Goal: Navigation & Orientation: Find specific page/section

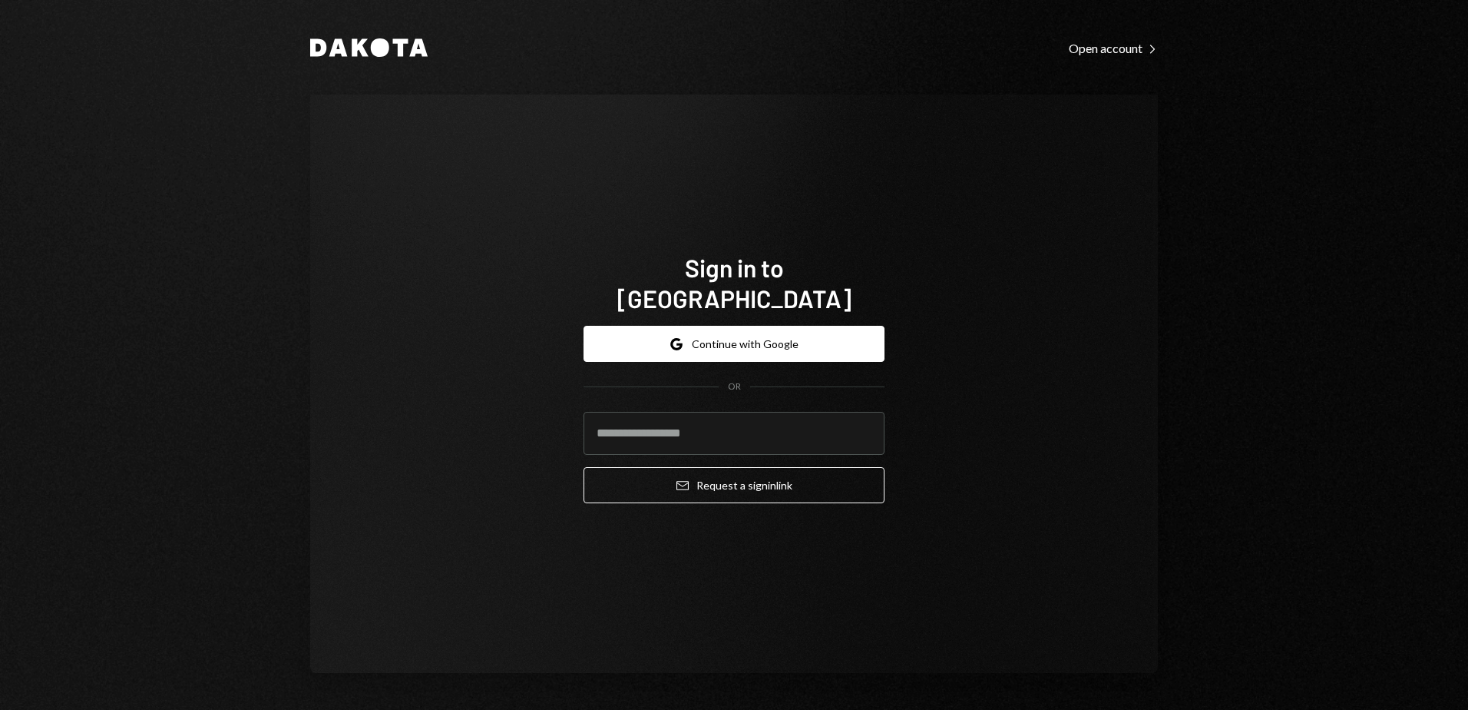
type input "**********"
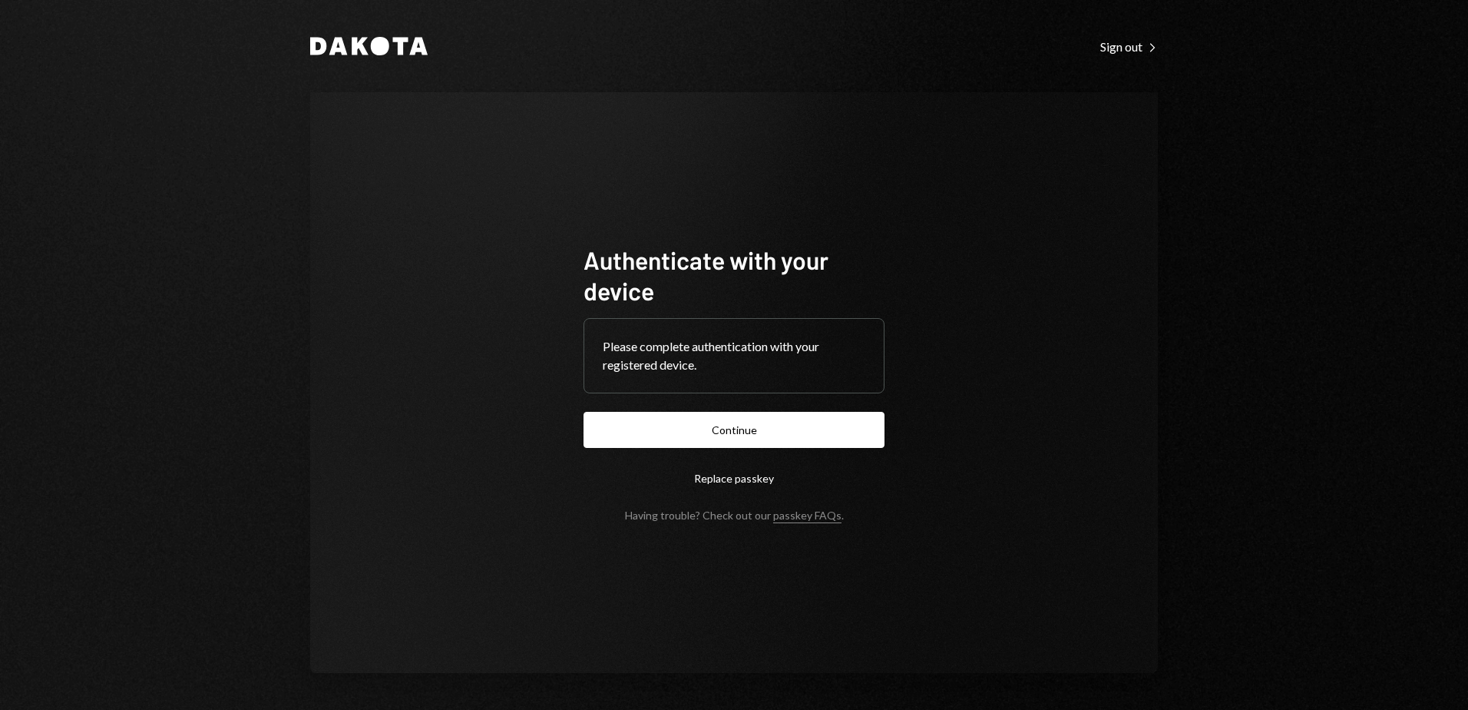
click at [800, 437] on button "Continue" at bounding box center [734, 430] width 301 height 36
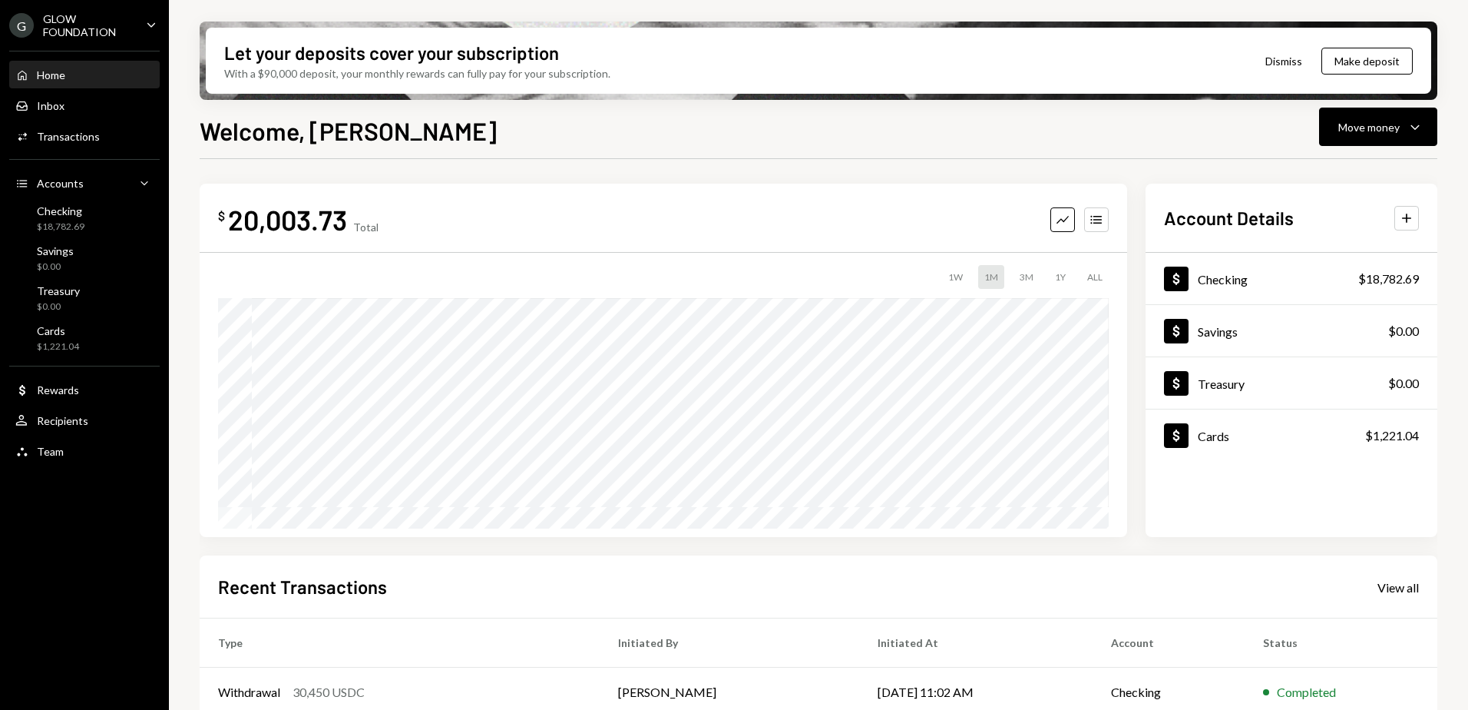
click at [154, 22] on icon "Caret Down" at bounding box center [151, 24] width 17 height 17
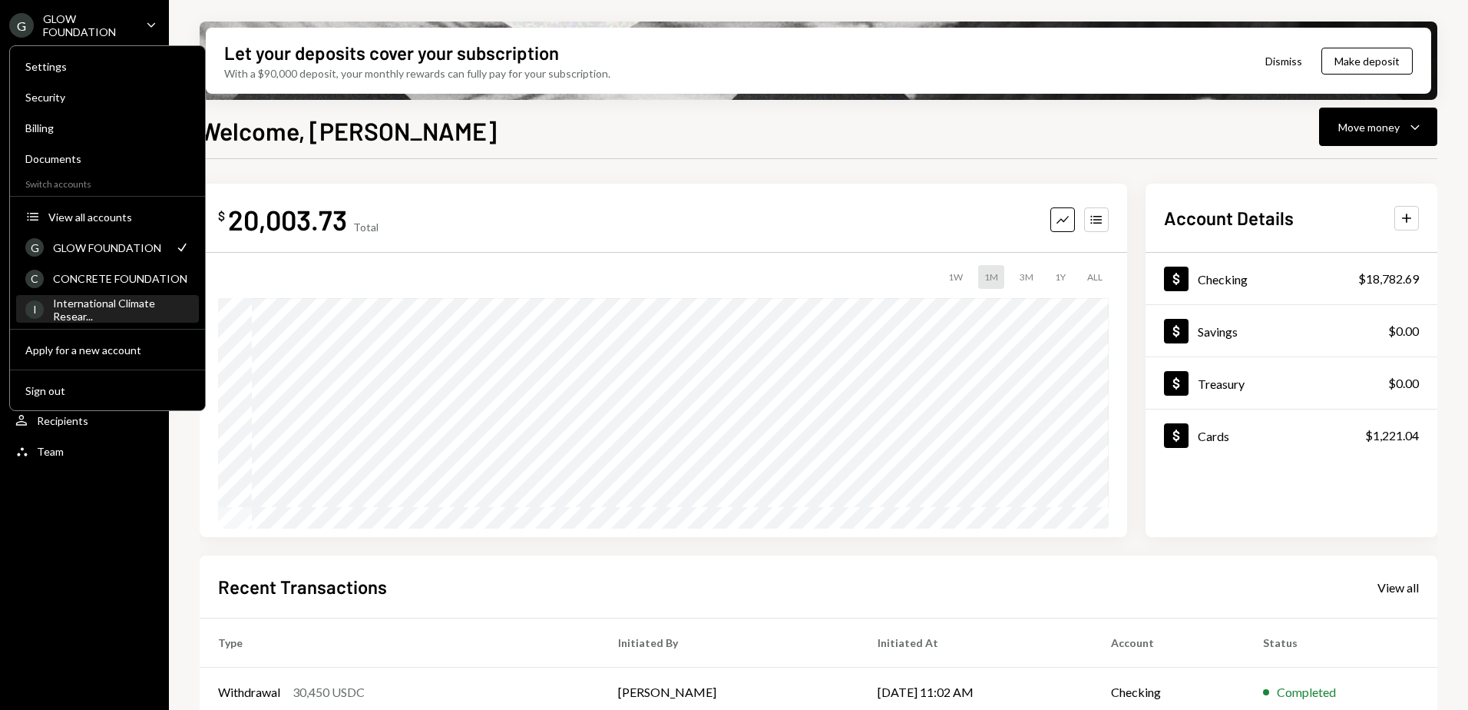
click at [105, 303] on div "International Climate Resear..." at bounding box center [121, 309] width 137 height 26
